Goal: Task Accomplishment & Management: Complete application form

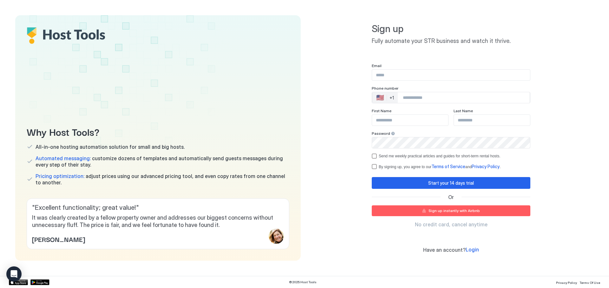
click at [315, 93] on div "Sign up Fully automate your STR business and watch it thrive. Email Phone numbe…" at bounding box center [452, 137] width 286 height 245
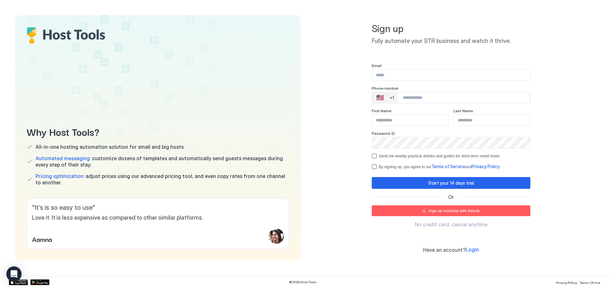
click at [311, 149] on div "Sign up Fully automate your STR business and watch it thrive. Email Phone numbe…" at bounding box center [452, 137] width 286 height 245
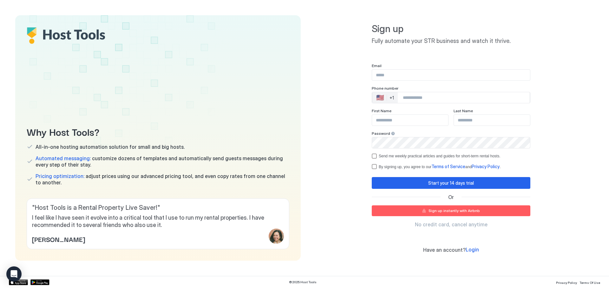
click at [334, 135] on div "Sign up Fully automate your STR business and watch it thrive. Email Phone numbe…" at bounding box center [452, 137] width 286 height 245
click at [326, 122] on div "Sign up Fully automate your STR business and watch it thrive. Email Phone numbe…" at bounding box center [452, 137] width 286 height 245
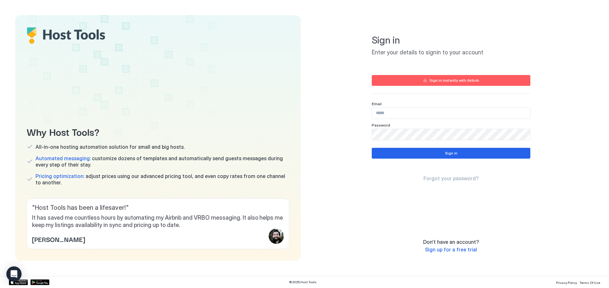
click at [344, 133] on div "Sign in Enter your details to signin to your account Sign in instantly with Air…" at bounding box center [452, 137] width 286 height 245
click at [334, 138] on div "Sign in Enter your details to signin to your account Sign in instantly with Air…" at bounding box center [452, 137] width 286 height 245
click at [335, 139] on div "Sign in Enter your details to signin to your account Sign in instantly with Air…" at bounding box center [452, 137] width 286 height 245
click at [333, 119] on div "Sign in Enter your details to signin to your account Sign in instantly with Air…" at bounding box center [452, 137] width 286 height 245
click at [335, 124] on div "Sign in Enter your details to signin to your account Sign in instantly with Air…" at bounding box center [452, 137] width 286 height 245
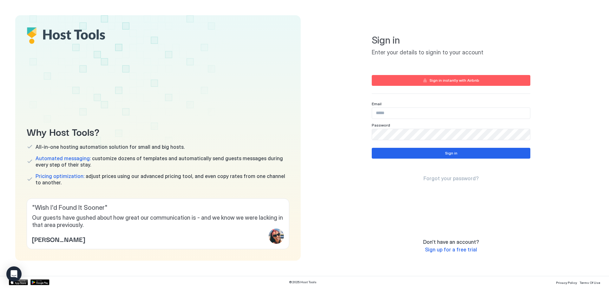
click at [348, 141] on div "Sign in Enter your details to signin to your account Sign in instantly with Air…" at bounding box center [452, 137] width 286 height 245
